Goal: Navigation & Orientation: Understand site structure

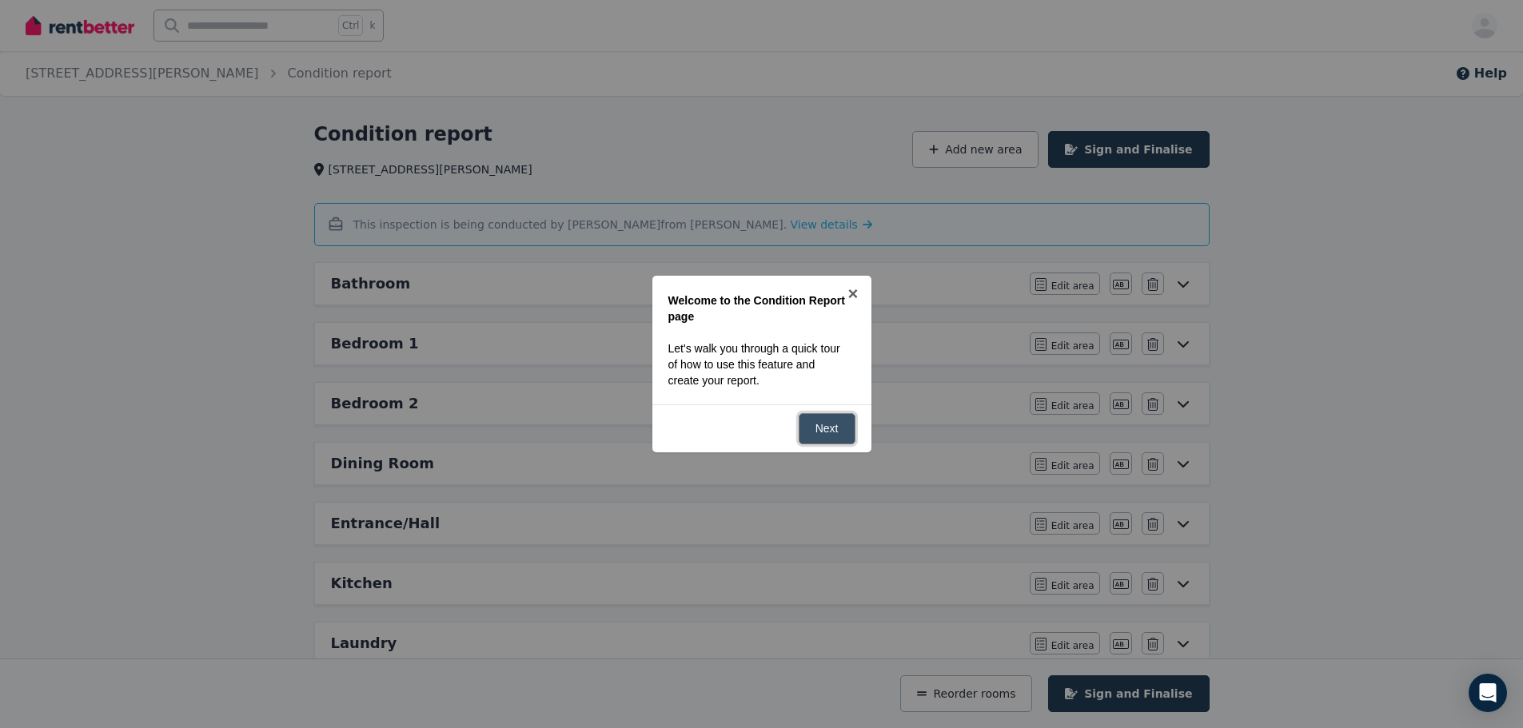
click at [836, 431] on link "Next" at bounding box center [827, 428] width 57 height 31
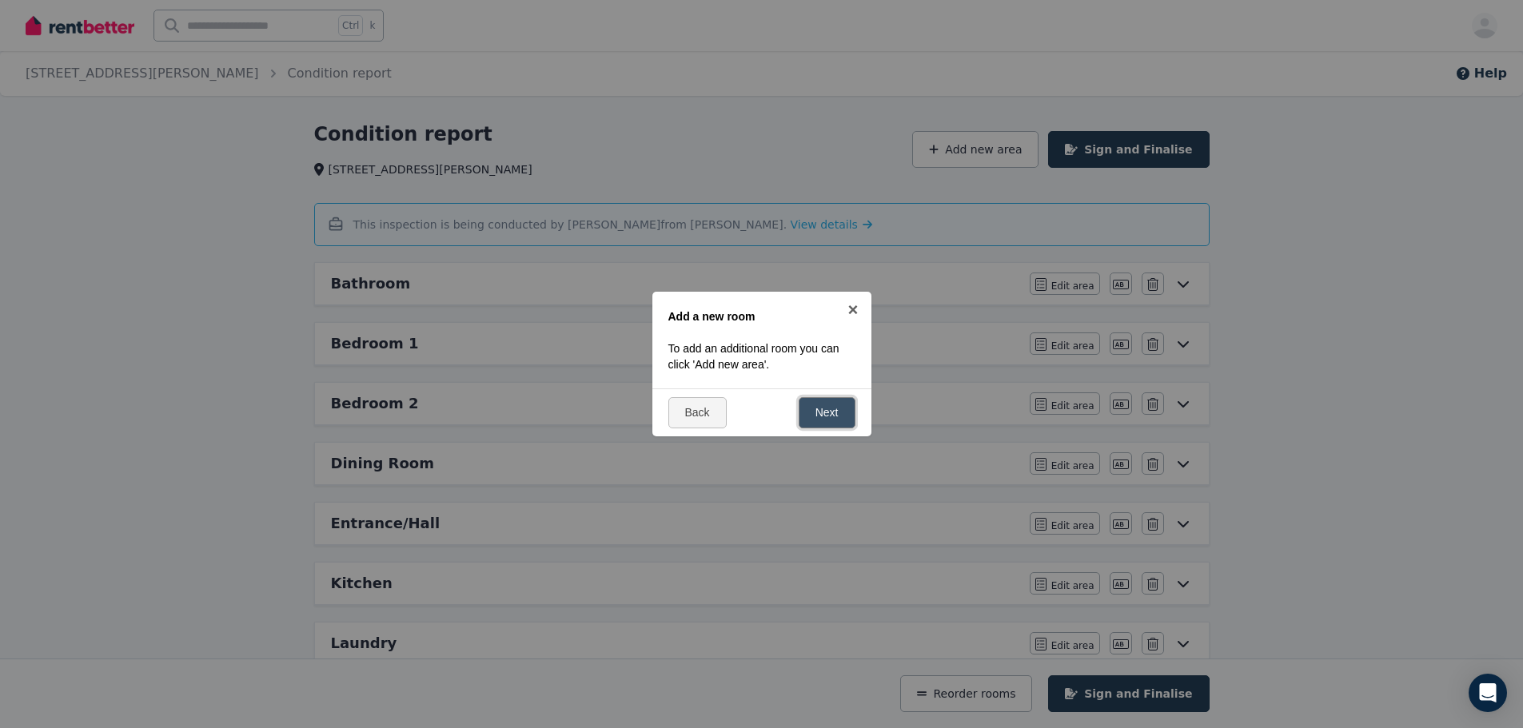
click at [824, 411] on link "Next" at bounding box center [827, 412] width 57 height 31
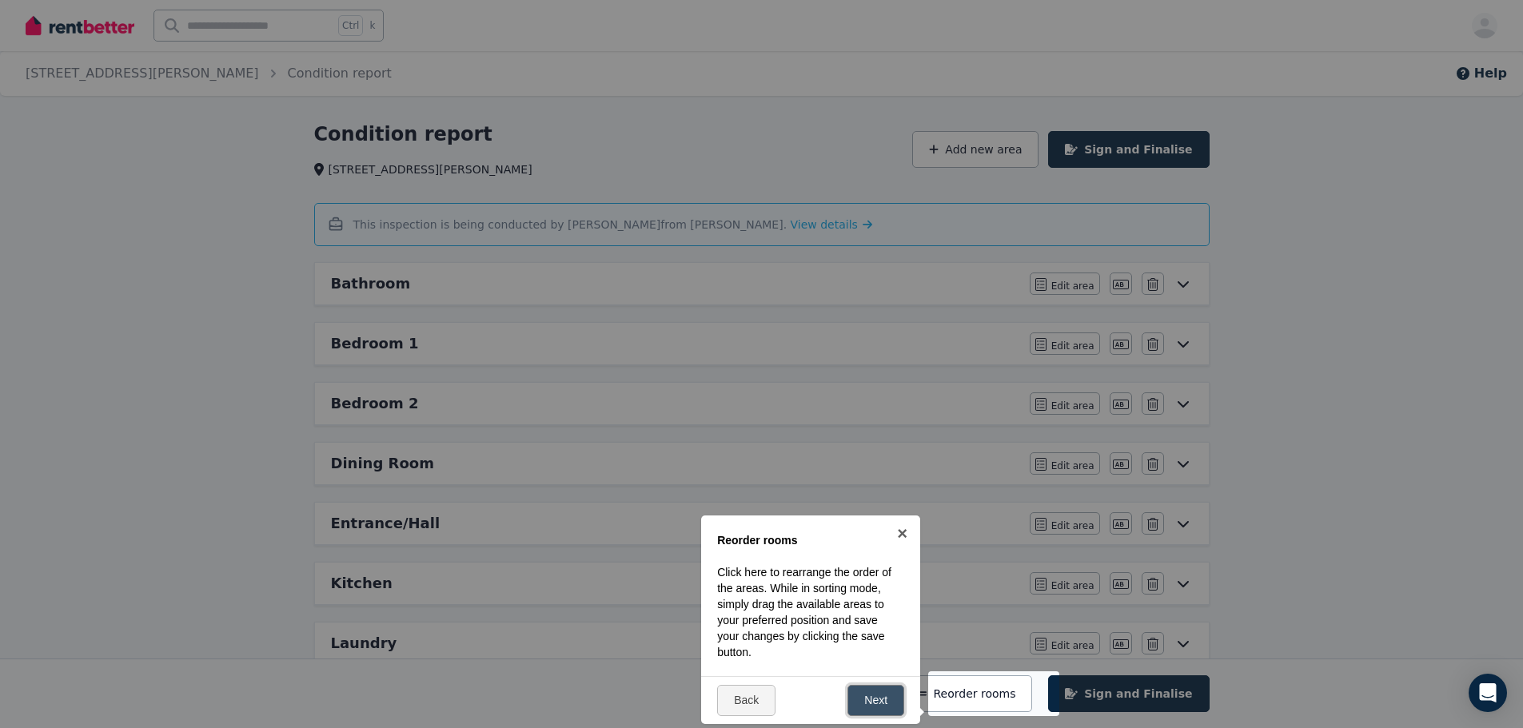
scroll to position [336, 0]
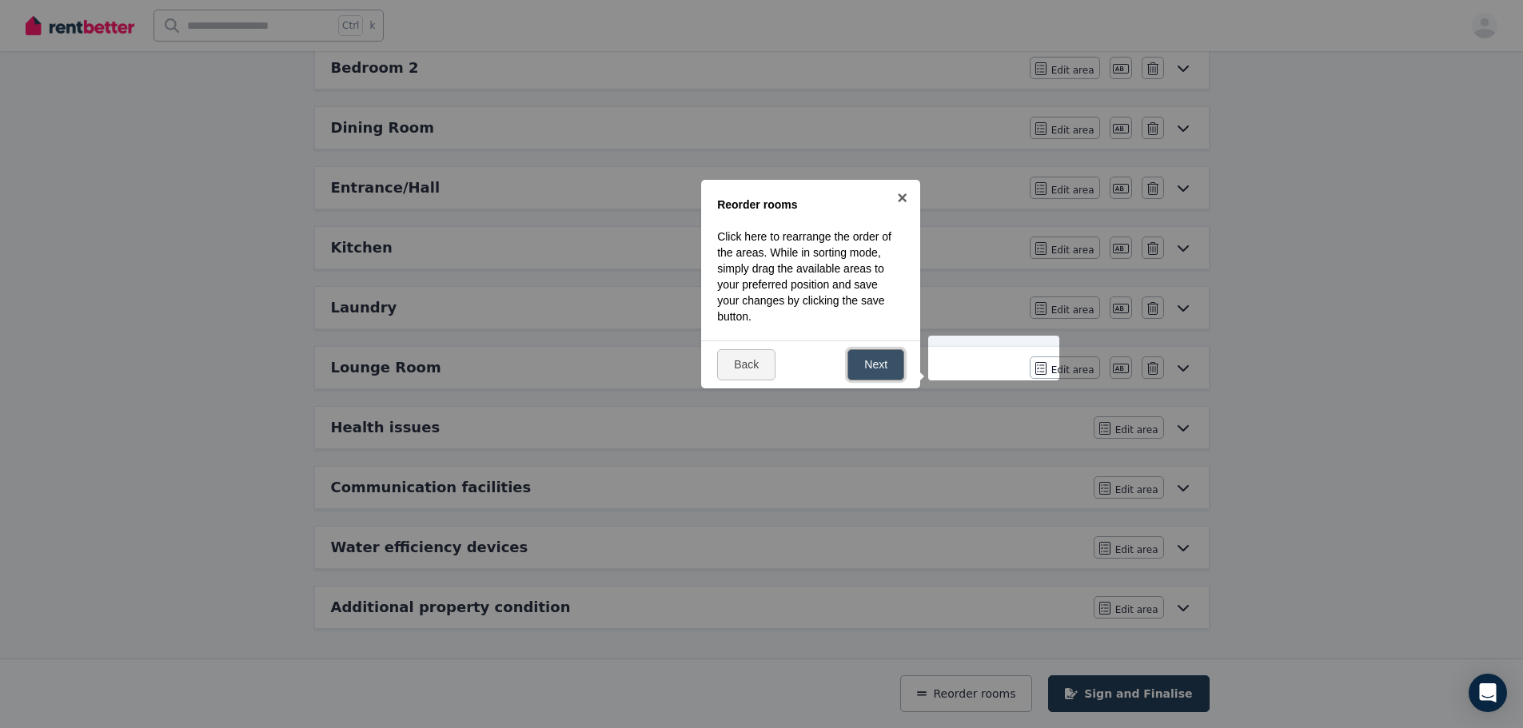
click at [879, 363] on link "Next" at bounding box center [876, 364] width 57 height 31
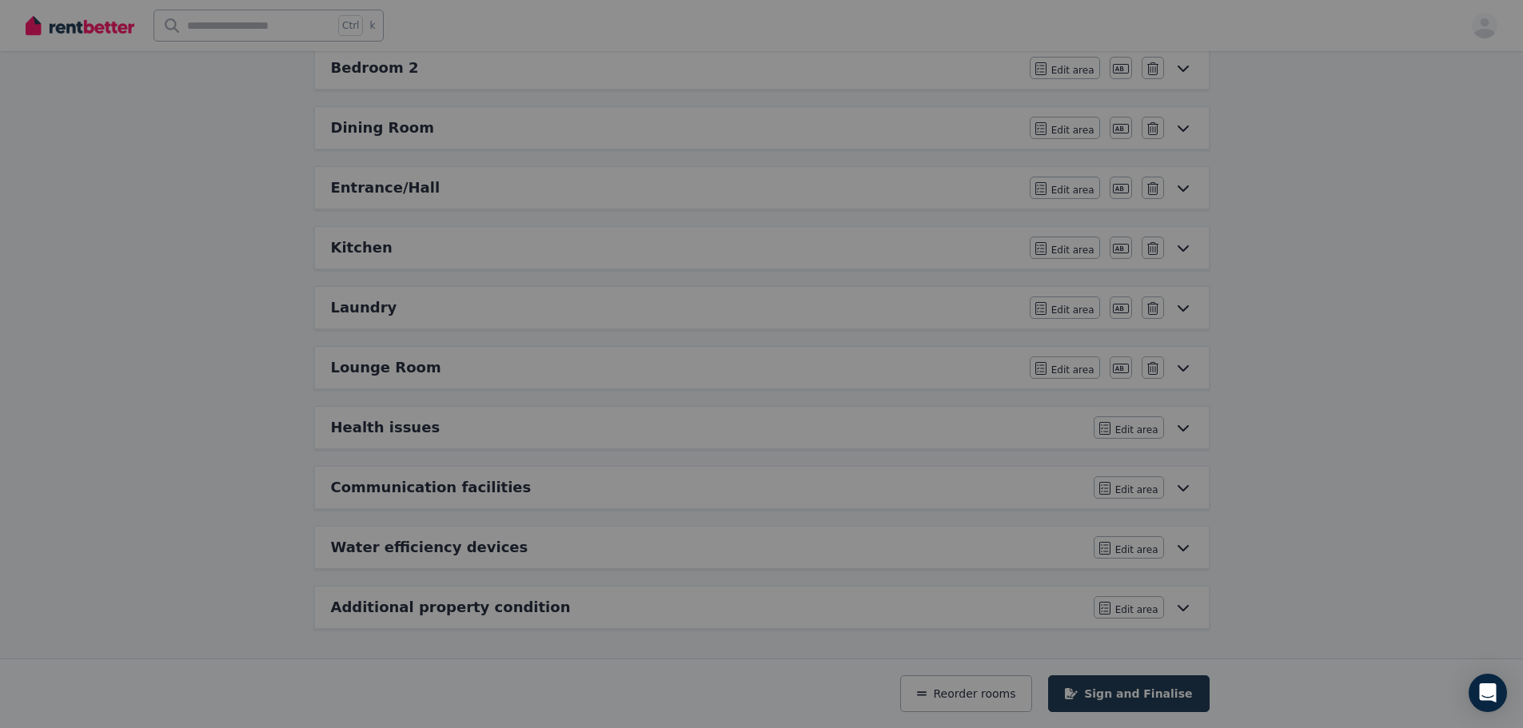
scroll to position [0, 0]
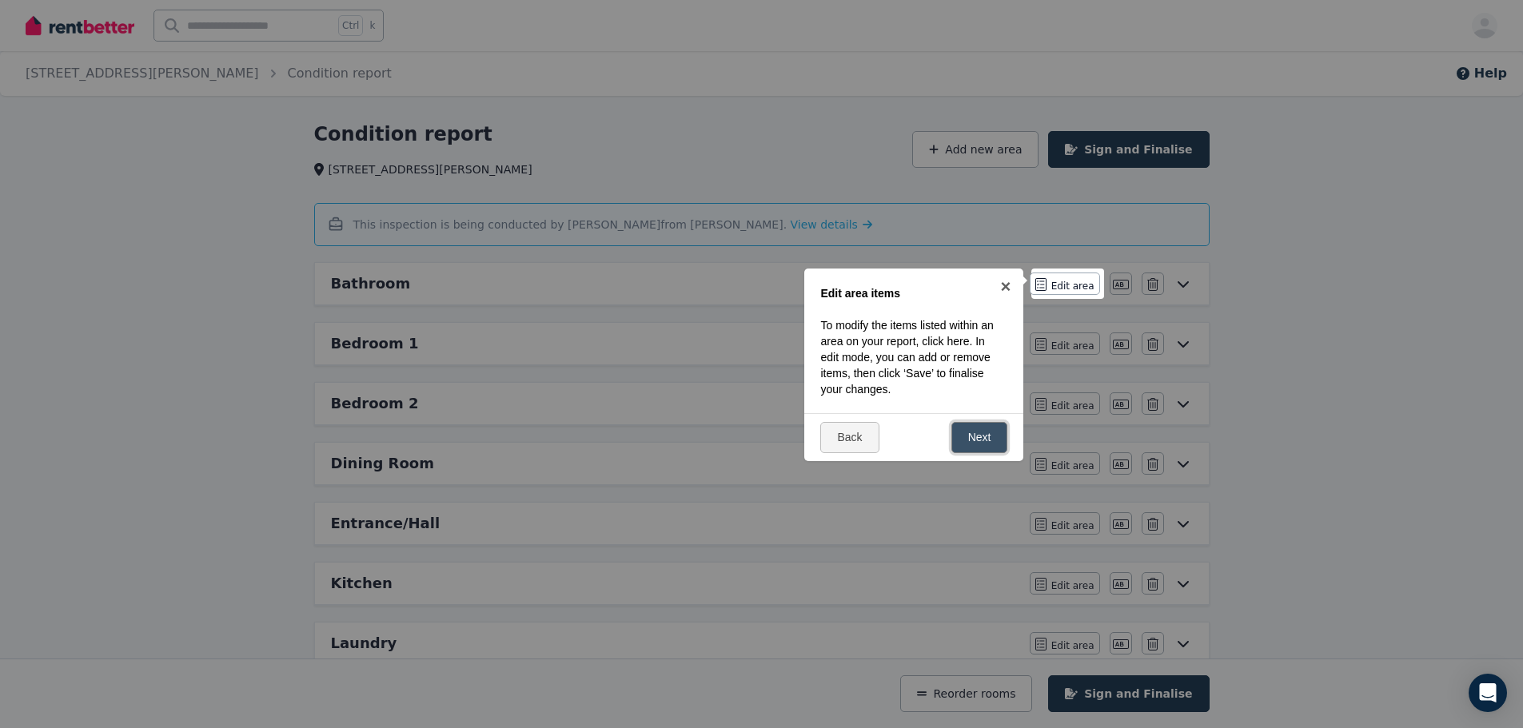
click at [984, 435] on link "Next" at bounding box center [980, 437] width 57 height 31
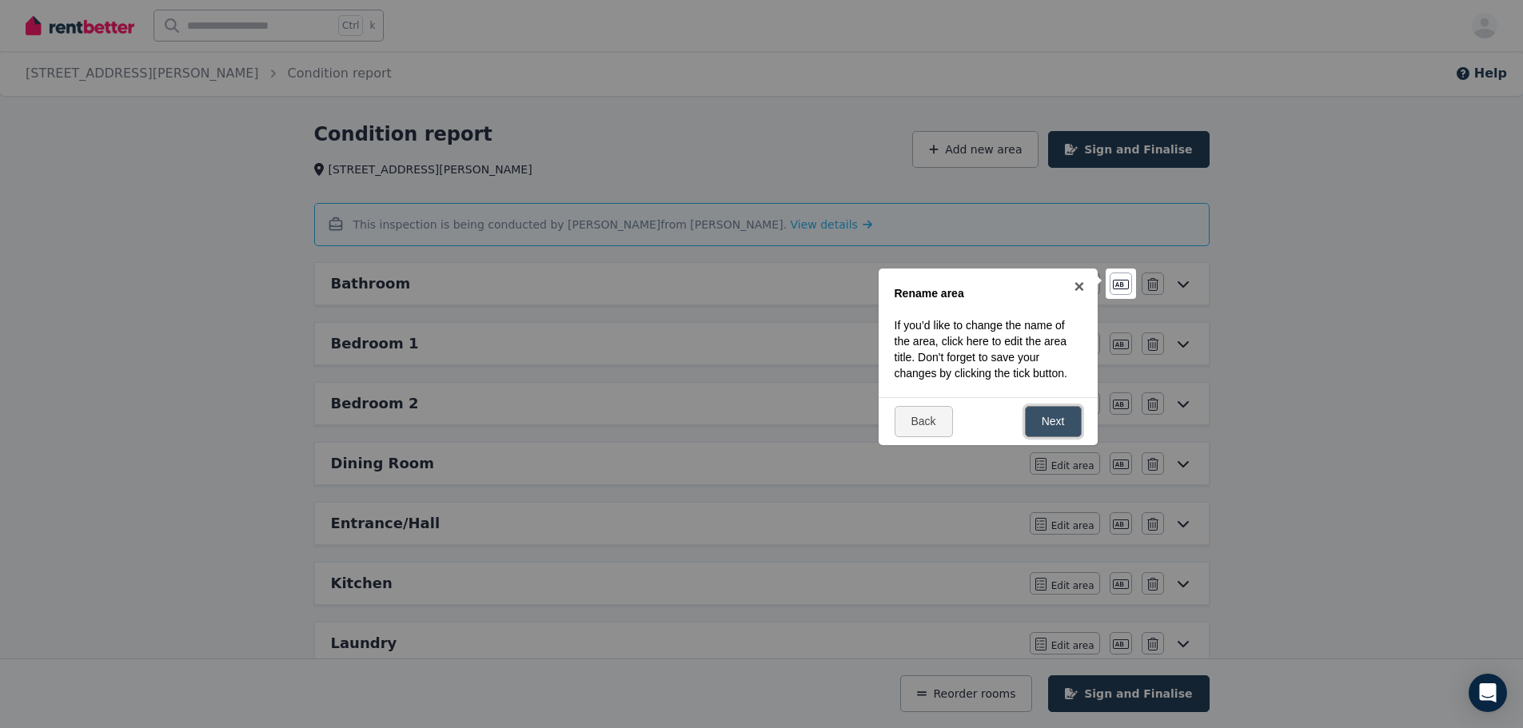
click at [1048, 411] on link "Next" at bounding box center [1053, 421] width 57 height 31
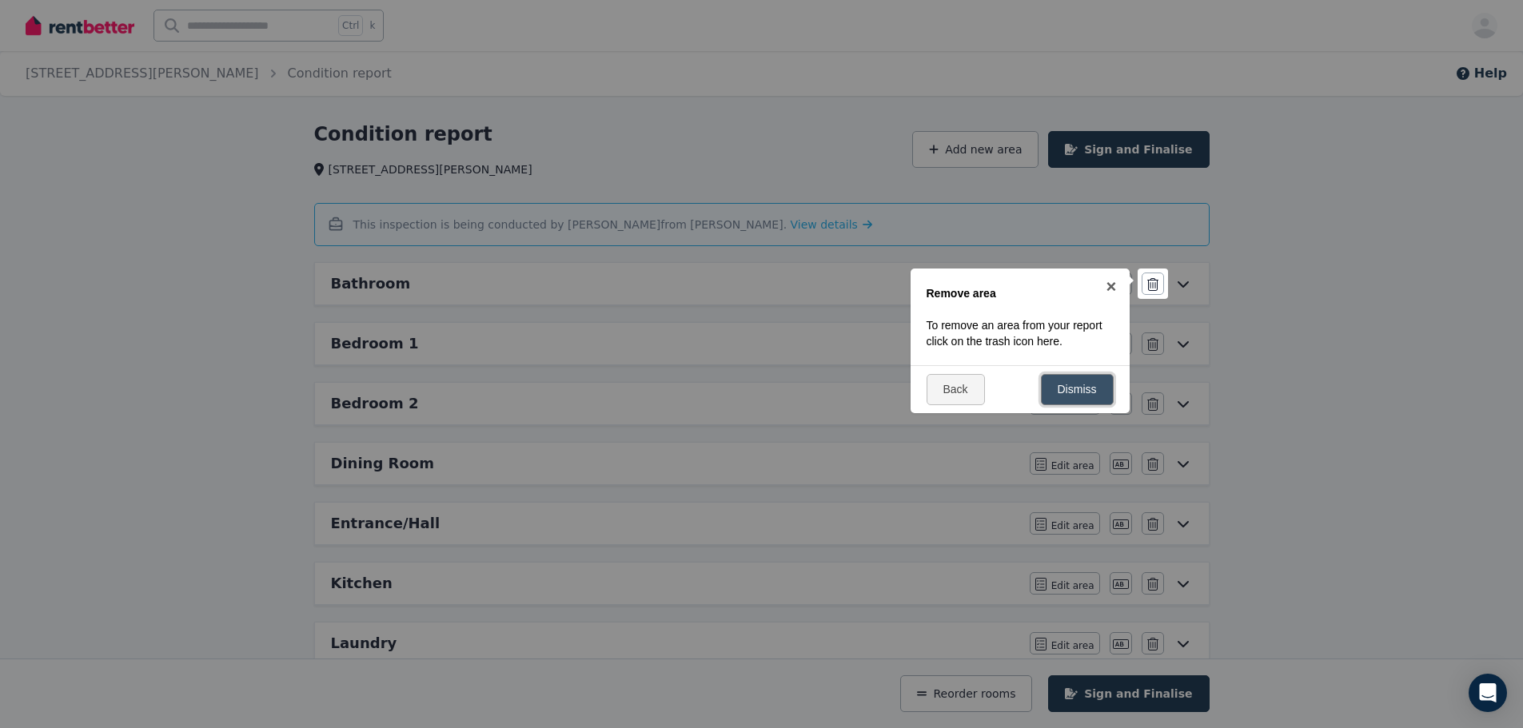
click at [1087, 397] on link "Dismiss" at bounding box center [1077, 389] width 73 height 31
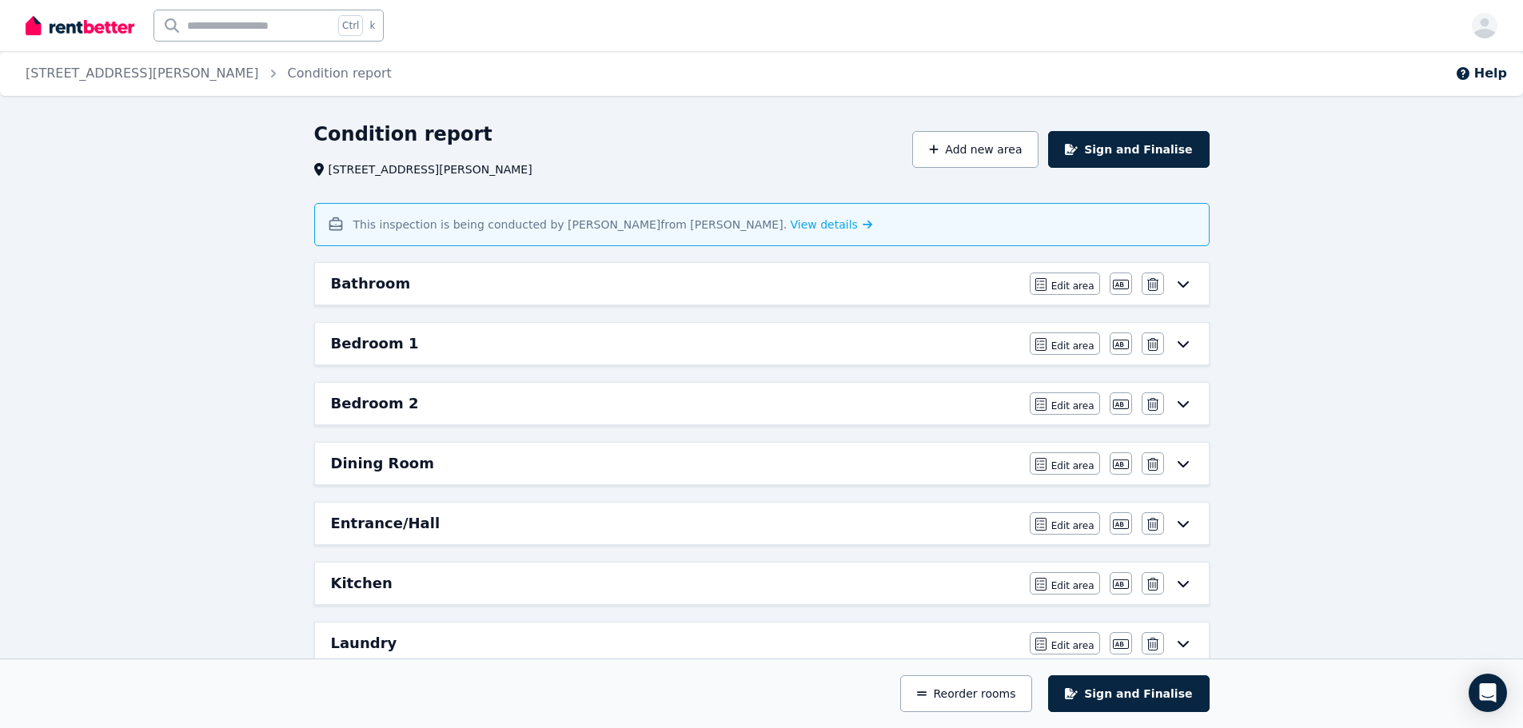
click at [1181, 281] on icon at bounding box center [1183, 283] width 19 height 13
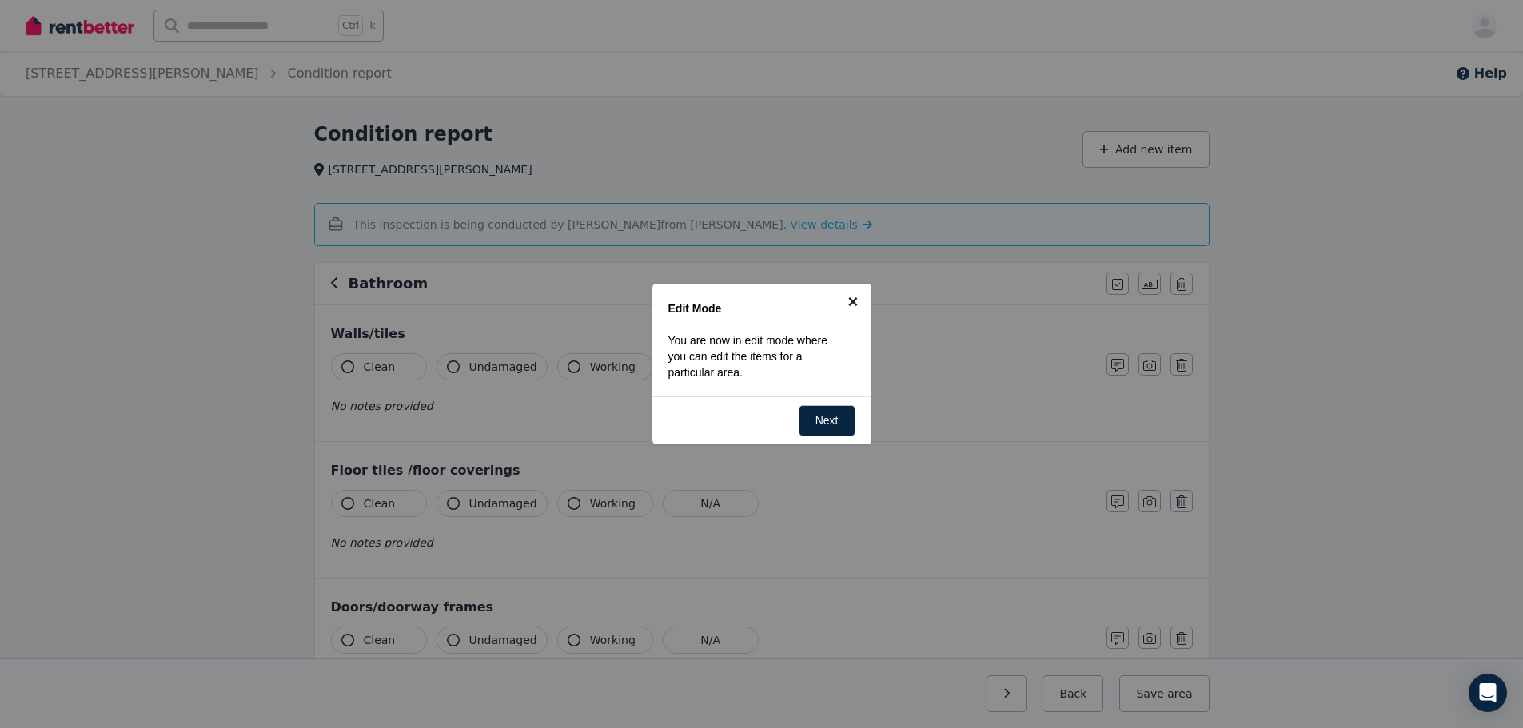
click at [854, 297] on link "×" at bounding box center [854, 302] width 36 height 36
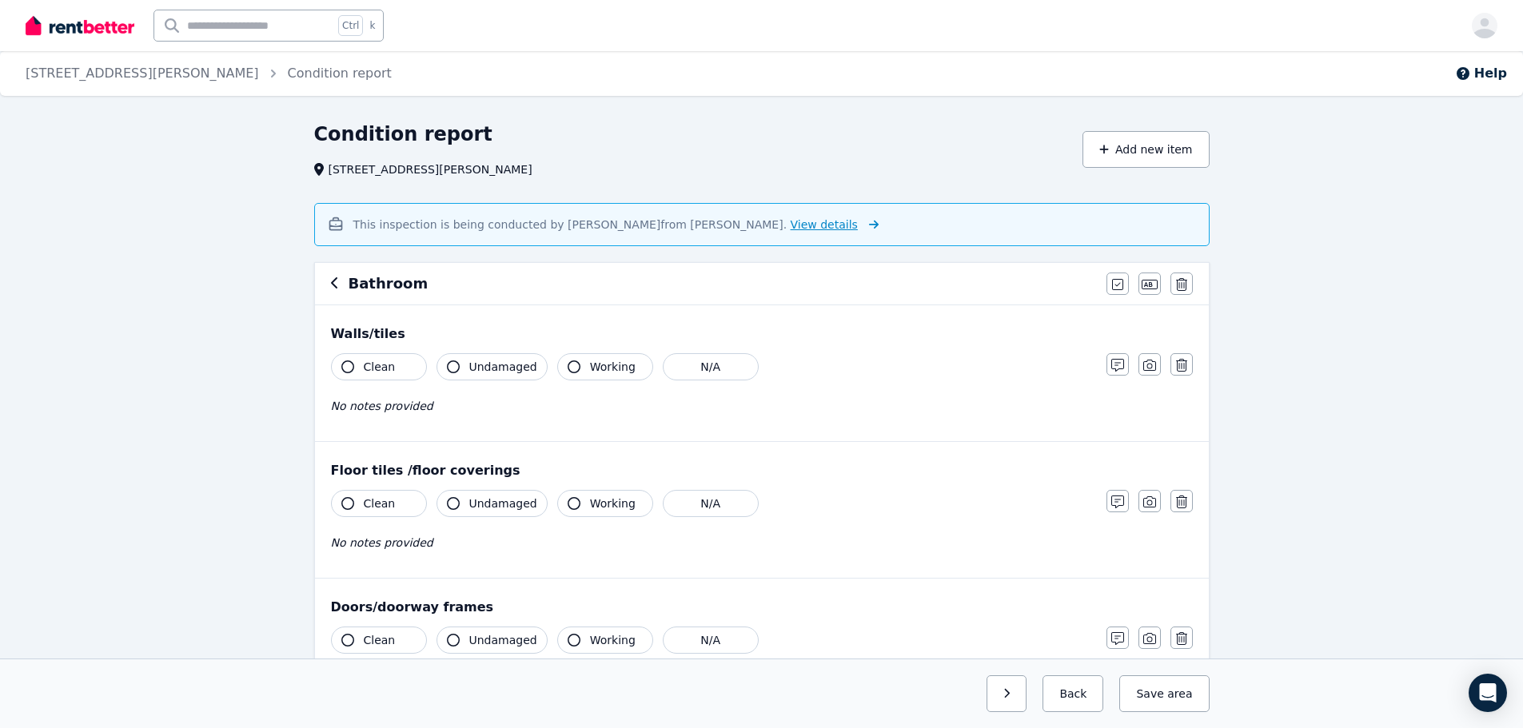
click at [863, 221] on icon at bounding box center [871, 224] width 16 height 11
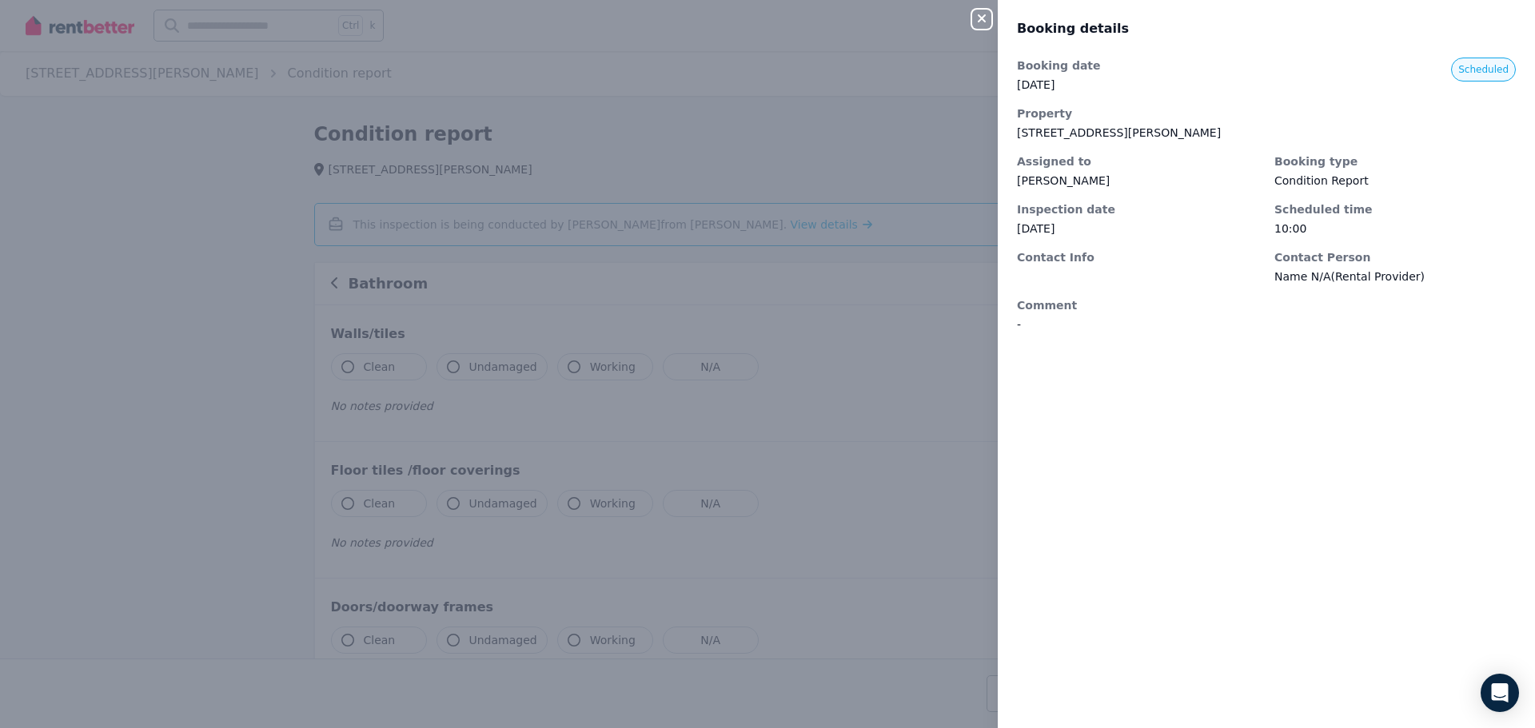
click at [982, 18] on icon "button" at bounding box center [982, 18] width 8 height 8
